Goal: Transaction & Acquisition: Purchase product/service

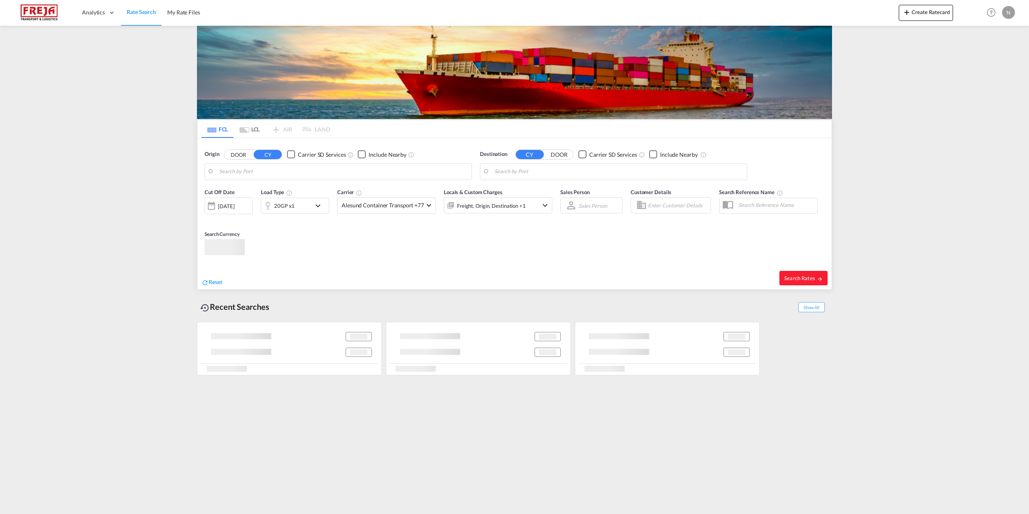
type input "[GEOGRAPHIC_DATA], DKFRC"
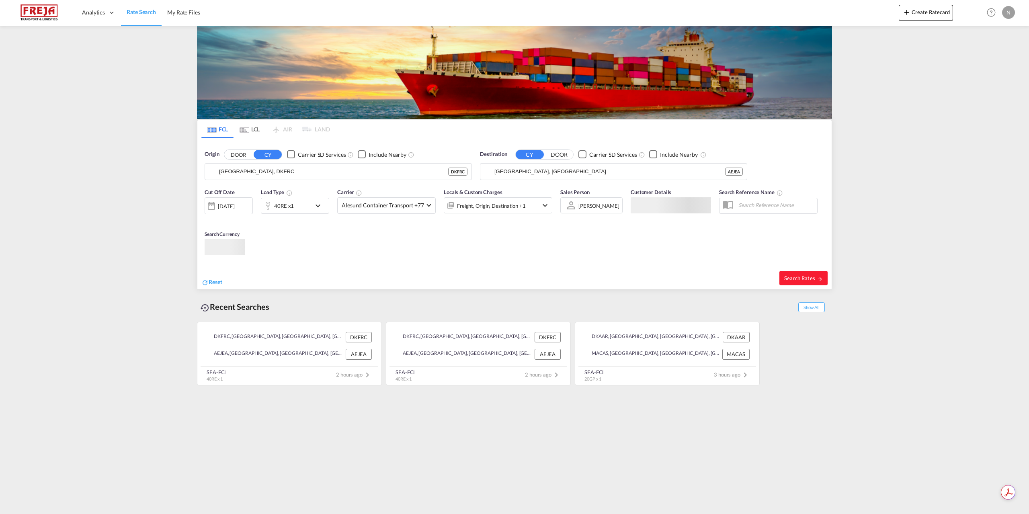
click at [306, 209] on div "40RE x1" at bounding box center [286, 206] width 50 height 16
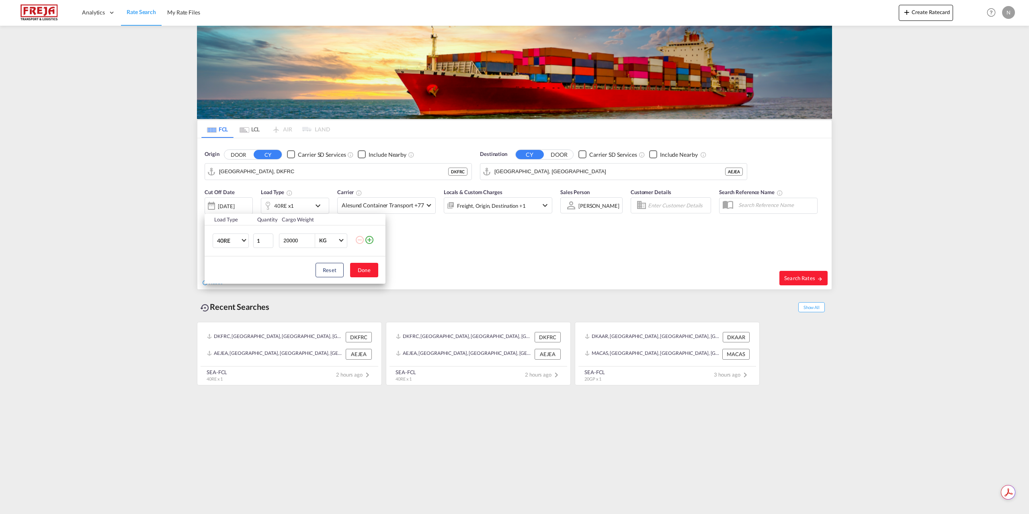
click at [440, 247] on div "Load Type Quantity Cargo Weight 40RE 20GP 40GP 40HC 45HC 20RE 40RE 40HR 20OT 40…" at bounding box center [514, 257] width 1029 height 514
click at [395, 205] on span "Alesund Container Transport +77" at bounding box center [383, 205] width 82 height 8
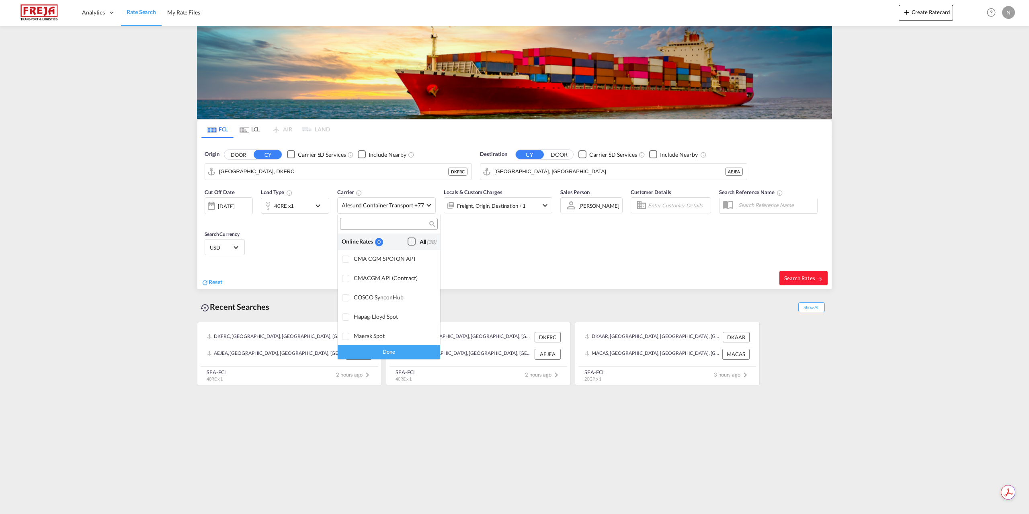
click at [407, 245] on div "Checkbox No Ink" at bounding box center [411, 241] width 8 height 8
click at [395, 347] on div "Done" at bounding box center [388, 352] width 102 height 14
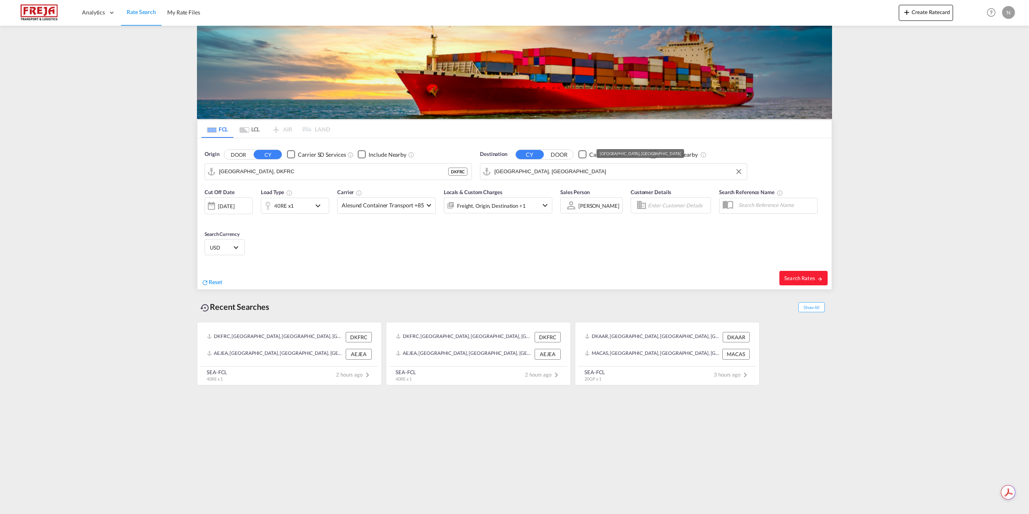
click at [505, 171] on input "[GEOGRAPHIC_DATA], [GEOGRAPHIC_DATA]" at bounding box center [618, 172] width 248 height 12
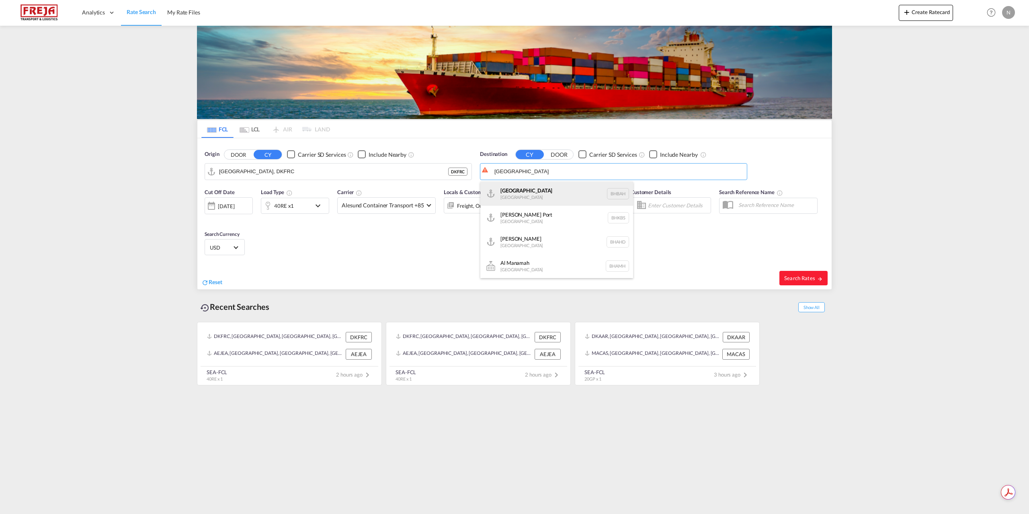
click at [522, 196] on div "Bahrain [GEOGRAPHIC_DATA] [GEOGRAPHIC_DATA]" at bounding box center [556, 194] width 153 height 24
type input "[GEOGRAPHIC_DATA], BHBAH"
click at [785, 276] on span "Search Rates" at bounding box center [803, 278] width 39 height 6
type input "DKFRC to BHBAH / [DATE]"
